Goal: Register for event/course

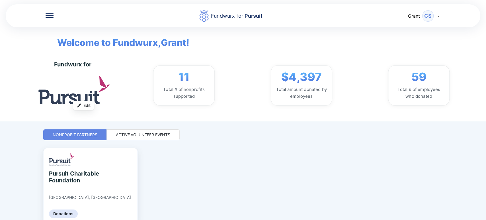
click at [122, 136] on div "Active Volunteer Events" at bounding box center [143, 135] width 54 height 6
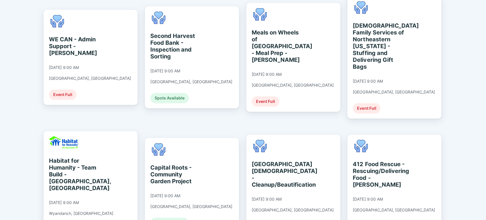
scroll to position [336, 0]
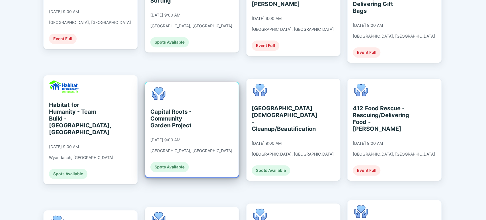
click at [181, 108] on div "Capital Roots - Community Garden Project" at bounding box center [176, 118] width 52 height 21
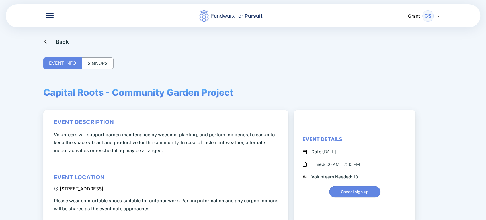
click at [102, 61] on div "SIGNUPS" at bounding box center [98, 63] width 32 height 12
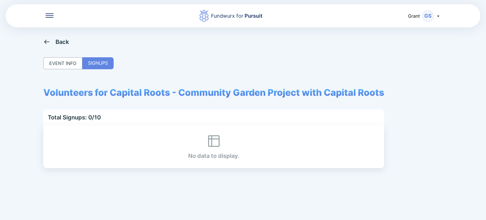
click at [71, 63] on div "EVENT INFO" at bounding box center [62, 63] width 39 height 12
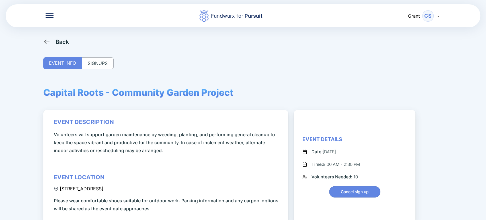
click at [95, 62] on div "SIGNUPS" at bounding box center [98, 63] width 32 height 12
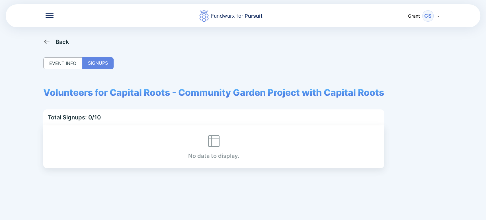
click at [55, 39] on div "Back" at bounding box center [56, 41] width 26 height 7
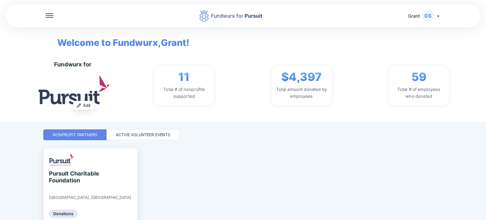
click at [137, 126] on div "Fundwurx for Pursuit [PERSON_NAME] Welcome to Fundwurx, Grant ! Fundwurx for Up…" at bounding box center [243, 110] width 400 height 220
click at [127, 134] on div "Active Volunteer Events" at bounding box center [143, 135] width 54 height 6
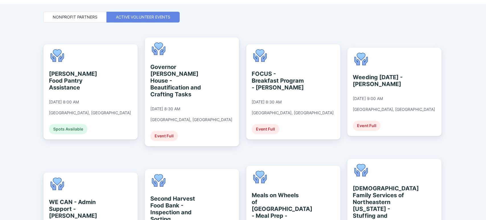
scroll to position [243, 0]
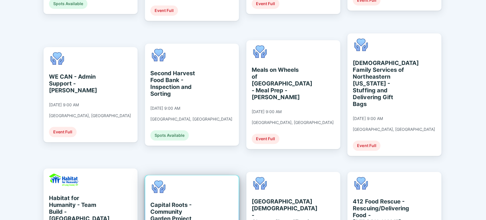
click at [189, 180] on div "Capital Roots - Community Garden Project [DATE] 9:00 AM [GEOGRAPHIC_DATA], [GEO…" at bounding box center [191, 222] width 82 height 85
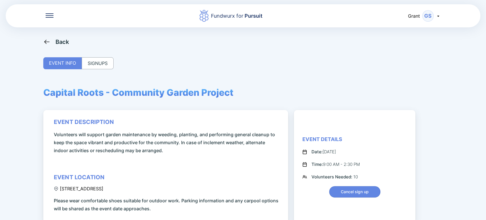
click at [104, 67] on div "SIGNUPS" at bounding box center [98, 63] width 32 height 12
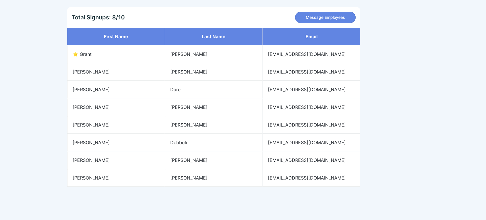
scroll to position [103, 0]
